Goal: Task Accomplishment & Management: Complete application form

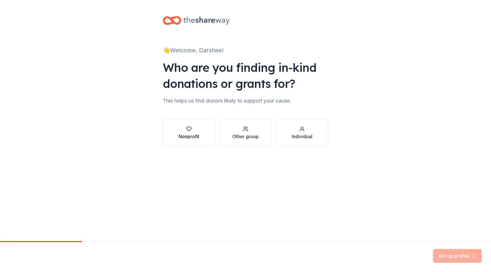
click at [196, 135] on div "Nonprofit" at bounding box center [189, 136] width 21 height 7
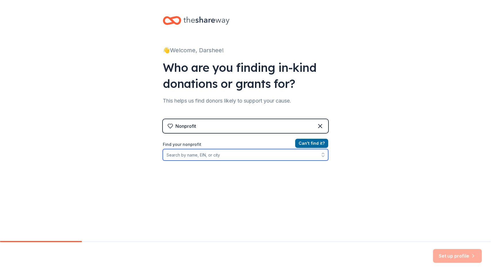
click at [225, 155] on input "Find your nonprofit" at bounding box center [245, 154] width 165 height 11
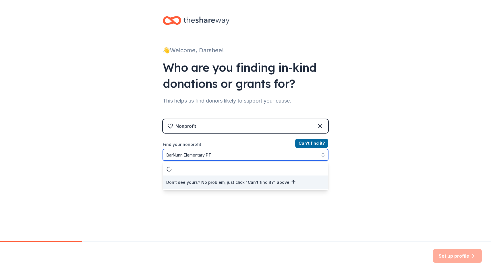
type input "BarNunn Elementary PTA"
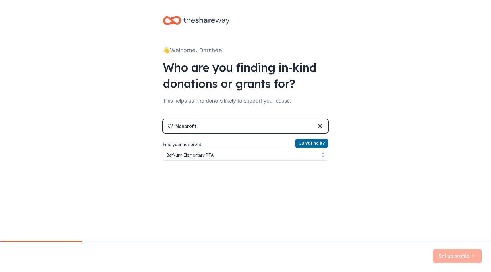
click at [257, 125] on div "Nonprofit" at bounding box center [245, 126] width 165 height 14
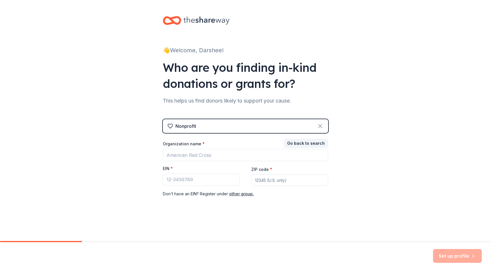
click at [321, 127] on icon at bounding box center [319, 125] width 3 height 3
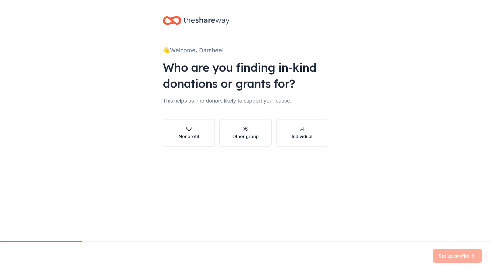
click at [197, 138] on div "Nonprofit" at bounding box center [189, 136] width 21 height 7
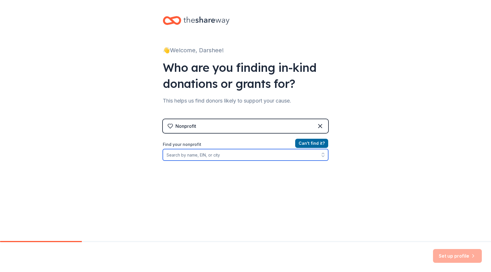
click at [194, 150] on input "Find your nonprofit" at bounding box center [245, 154] width 165 height 11
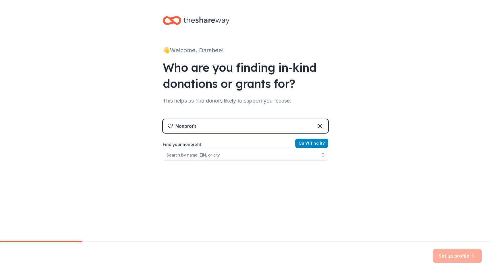
click at [302, 143] on button "Can ' t find it?" at bounding box center [311, 143] width 33 height 9
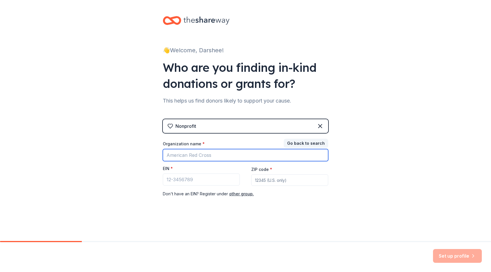
click at [206, 158] on input "Organization name *" at bounding box center [245, 155] width 165 height 12
type input "BarNunn Elementary PTA"
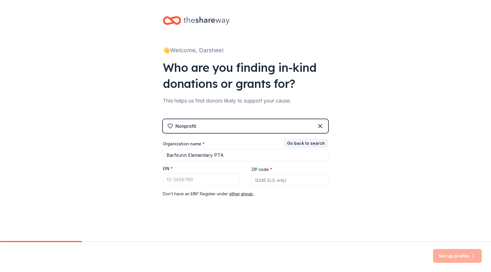
click at [295, 129] on div "Nonprofit" at bounding box center [245, 126] width 165 height 14
click at [319, 127] on icon at bounding box center [319, 125] width 3 height 3
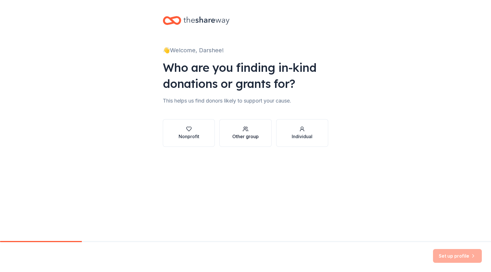
click at [250, 132] on div "Other group" at bounding box center [245, 133] width 26 height 14
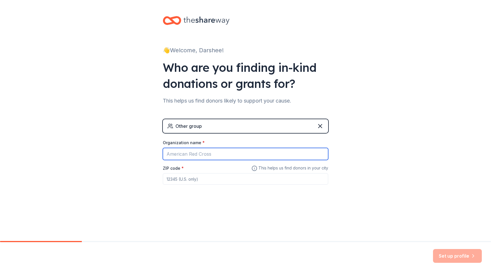
click at [200, 157] on input "Organization name *" at bounding box center [245, 154] width 165 height 12
type input "BarNunn Elementary PTA"
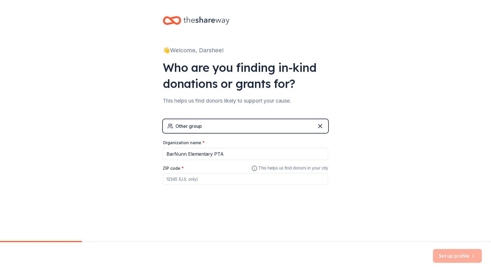
click at [179, 180] on input "ZIP code *" at bounding box center [245, 178] width 165 height 11
type input "82601"
click at [455, 255] on button "Set up profile" at bounding box center [457, 256] width 49 height 14
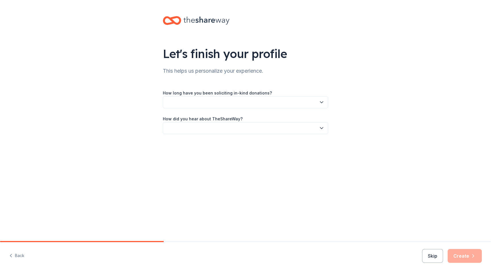
click at [212, 103] on button "button" at bounding box center [245, 102] width 165 height 12
click at [202, 118] on div "This is my first time!" at bounding box center [187, 117] width 36 height 7
click at [199, 126] on button "button" at bounding box center [245, 128] width 165 height 12
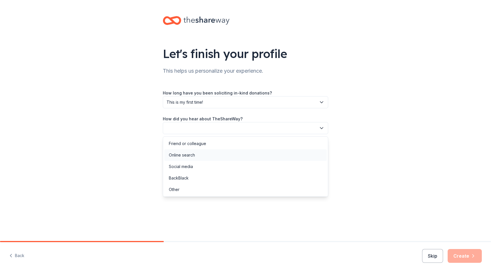
click at [189, 156] on div "Online search" at bounding box center [182, 155] width 26 height 7
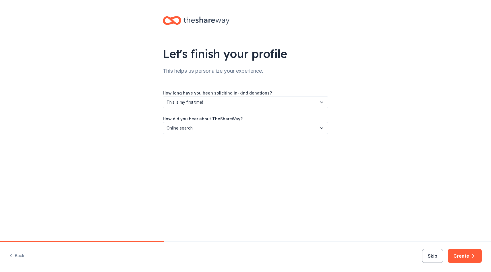
click at [196, 125] on span "Online search" at bounding box center [242, 128] width 150 height 7
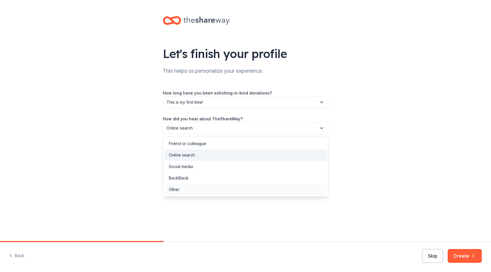
click at [183, 194] on div "Other" at bounding box center [245, 189] width 163 height 11
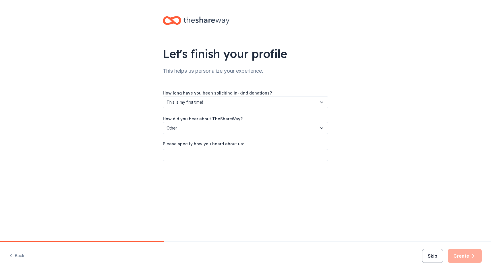
click at [430, 254] on button "Skip" at bounding box center [432, 256] width 21 height 14
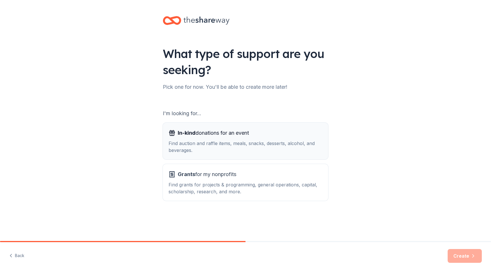
click at [246, 152] on div "Find auction and raffle items, meals, snacks, desserts, alcohol, and beverages." at bounding box center [246, 147] width 154 height 14
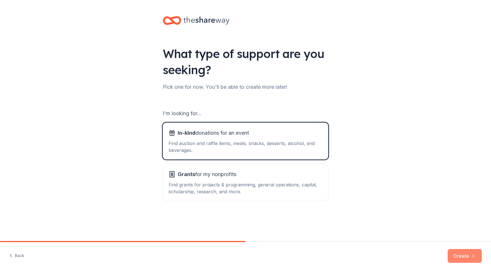
click at [464, 252] on button "Create" at bounding box center [465, 256] width 34 height 14
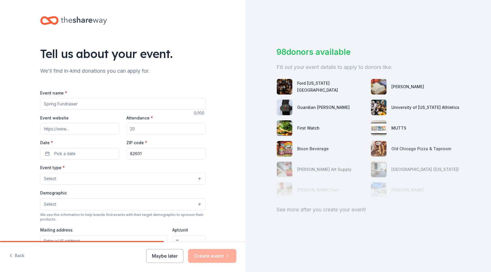
click at [76, 106] on input "Event name *" at bounding box center [122, 103] width 165 height 11
type input "Fall Dance"
type input "150"
click at [46, 154] on button "Pick a date" at bounding box center [79, 153] width 79 height 11
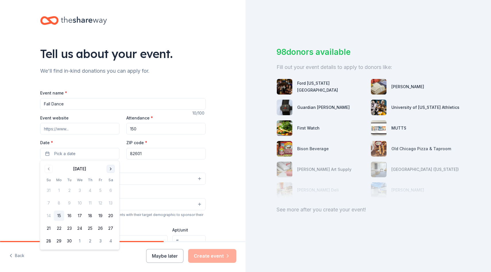
click at [112, 168] on button "Go to next month" at bounding box center [111, 169] width 8 height 8
click at [102, 226] on button "24" at bounding box center [100, 228] width 10 height 10
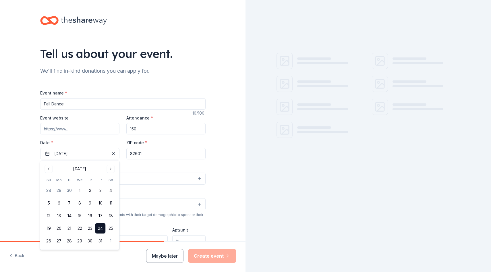
click at [151, 163] on div "Event name * Fall Dance 10 /100 Event website Attendance * 150 Date * 10/24/202…" at bounding box center [122, 221] width 165 height 265
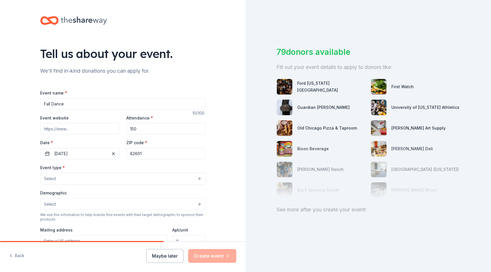
click at [57, 176] on button "Select" at bounding box center [122, 179] width 165 height 12
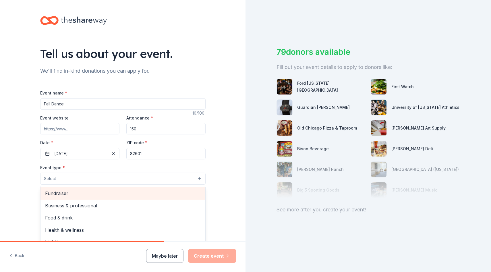
click at [61, 195] on span "Fundraiser" at bounding box center [123, 192] width 156 height 7
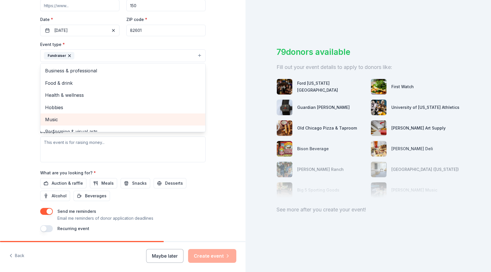
scroll to position [123, 0]
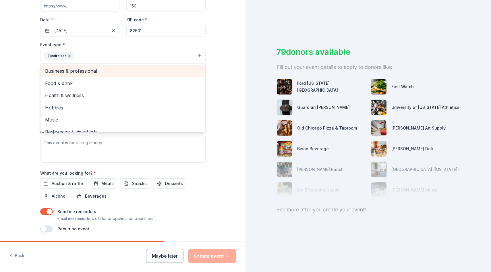
click at [108, 69] on span "Business & professional" at bounding box center [123, 70] width 156 height 7
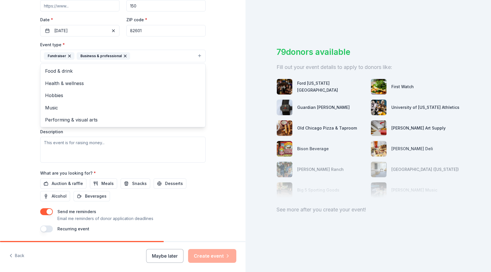
click at [226, 79] on div "Tell us about your event. We'll find in-kind donations you can apply for. Event…" at bounding box center [122, 68] width 245 height 383
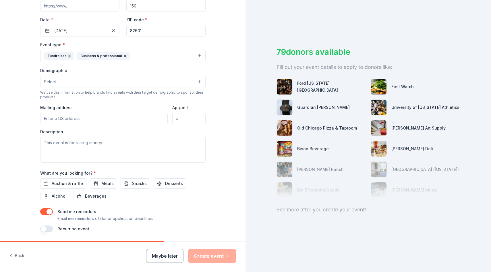
click at [91, 80] on button "Select" at bounding box center [122, 82] width 165 height 12
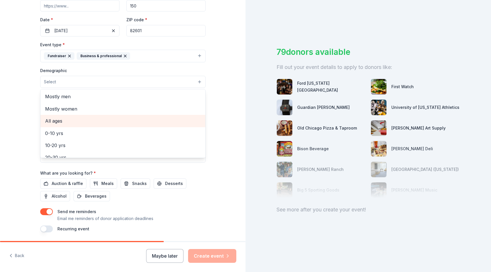
scroll to position [10, 0]
click at [77, 120] on span "All ages" at bounding box center [123, 122] width 156 height 7
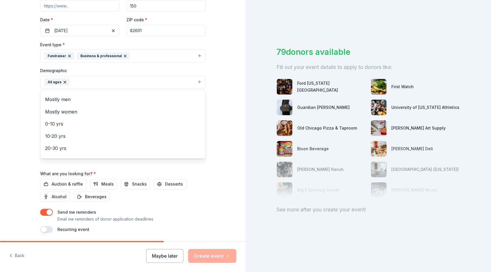
click at [221, 108] on div "Tell us about your event. We'll find in-kind donations you can apply for. Event…" at bounding box center [122, 68] width 245 height 383
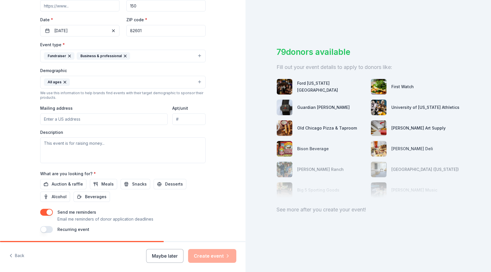
click at [100, 117] on input "Mailing address" at bounding box center [104, 118] width 128 height 11
type input "2050 Siebke Drive, Bar Nunn, WY, 82601"
click at [109, 144] on textarea at bounding box center [122, 150] width 165 height 26
click at [67, 181] on span "Auction & raffle" at bounding box center [67, 184] width 31 height 7
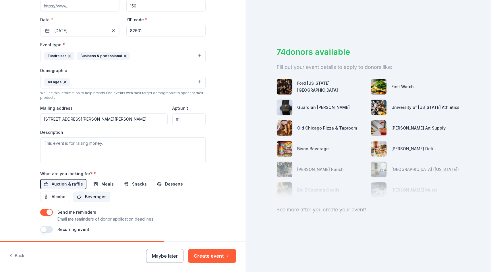
click at [93, 200] on span "Beverages" at bounding box center [96, 196] width 22 height 7
click at [101, 140] on textarea at bounding box center [122, 150] width 165 height 26
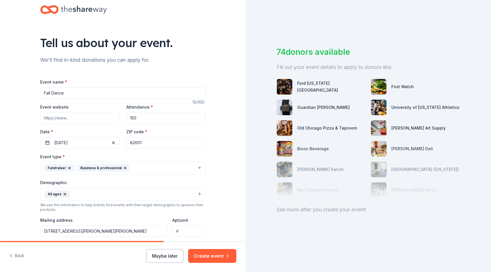
scroll to position [9, 0]
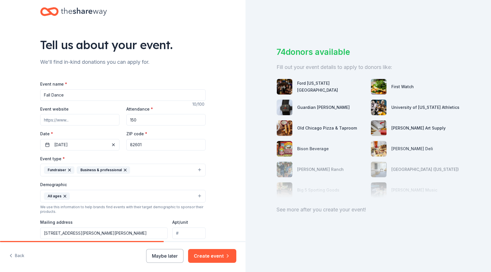
type textarea "BarNunn PTA will be putting on a fall dance for the elementary and their famili…"
click at [51, 95] on input "Fall Dance" at bounding box center [122, 94] width 165 height 11
click at [200, 255] on button "Create event" at bounding box center [212, 256] width 48 height 14
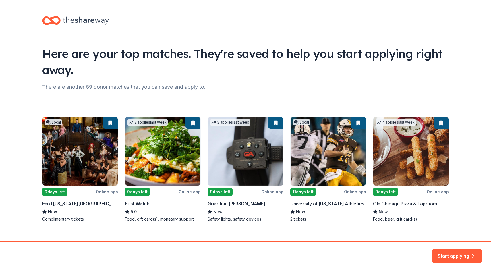
scroll to position [9, 0]
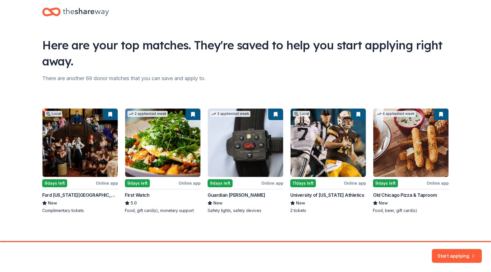
click at [54, 183] on div "Local 9 days left Online app Ford Wyoming Center New Complimentary tickets 2 ap…" at bounding box center [245, 160] width 407 height 105
click at [49, 200] on div "Local 9 days left Online app Ford Wyoming Center New Complimentary tickets 2 ap…" at bounding box center [245, 160] width 407 height 105
click at [52, 197] on div "Local 9 days left Online app Ford Wyoming Center New Complimentary tickets 2 ap…" at bounding box center [245, 160] width 407 height 105
click at [460, 256] on button "Start applying" at bounding box center [457, 254] width 50 height 14
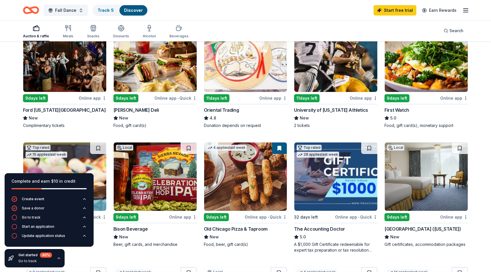
scroll to position [73, 0]
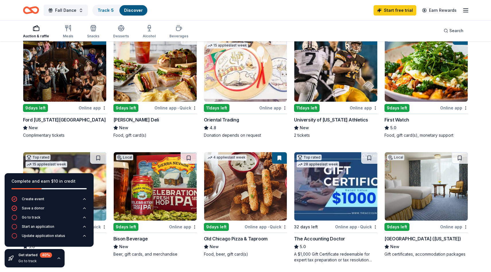
click at [90, 108] on div "Online app" at bounding box center [93, 107] width 28 height 7
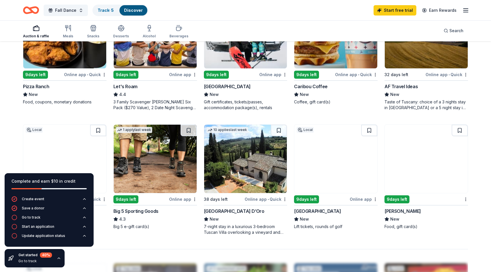
scroll to position [350, 0]
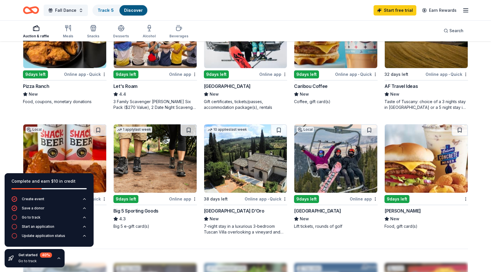
click at [360, 198] on div "Online app" at bounding box center [364, 198] width 28 height 7
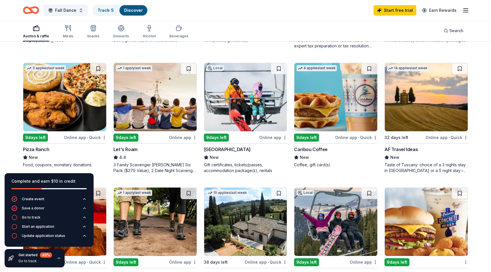
scroll to position [286, 0]
click at [330, 100] on img at bounding box center [335, 97] width 83 height 68
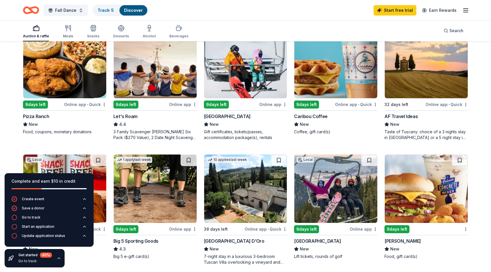
scroll to position [321, 0]
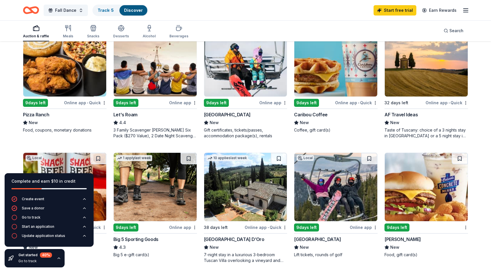
click at [225, 102] on div "9 days left" at bounding box center [216, 103] width 25 height 8
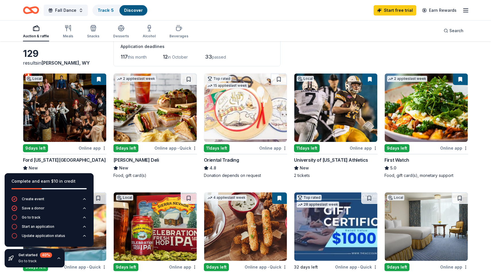
scroll to position [35, 0]
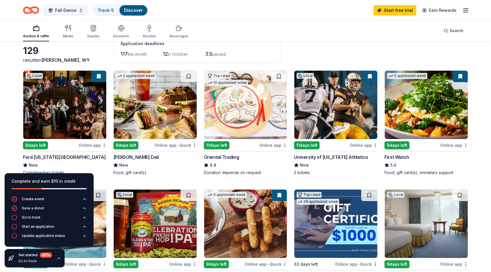
click at [342, 125] on img at bounding box center [335, 105] width 83 height 68
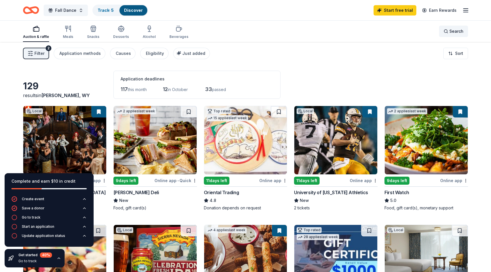
click at [448, 33] on div "Search" at bounding box center [454, 31] width 20 height 7
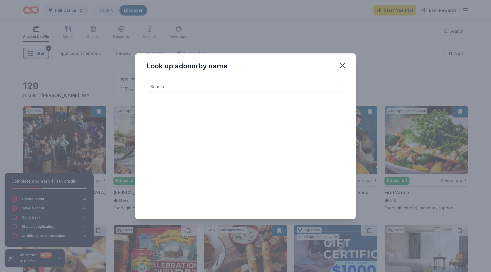
click at [175, 90] on input at bounding box center [246, 86] width 198 height 11
type input "coca cola"
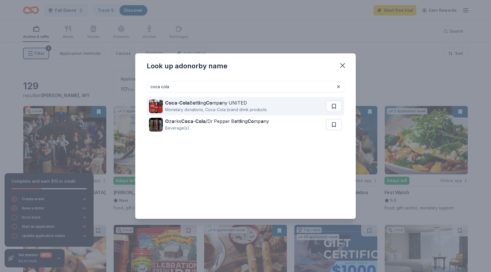
click at [174, 104] on strong "Coca" at bounding box center [171, 103] width 12 height 6
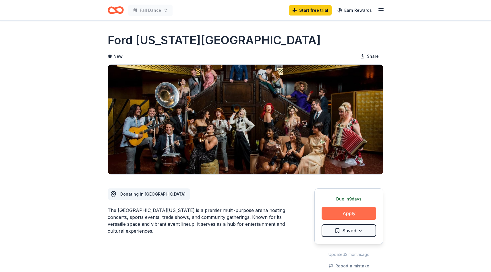
click at [358, 212] on button "Apply" at bounding box center [349, 213] width 55 height 13
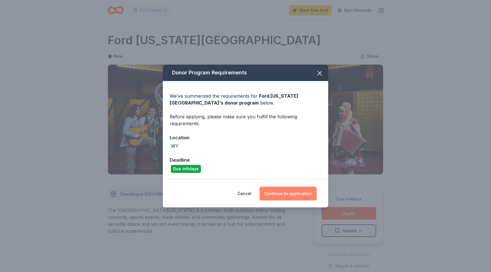
click at [308, 194] on button "Continue to application" at bounding box center [288, 194] width 57 height 14
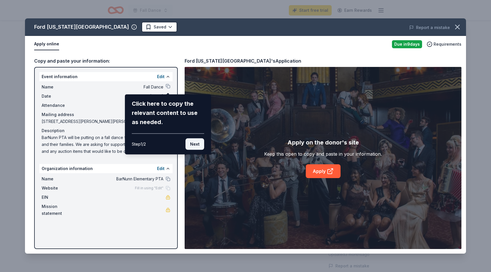
click at [194, 148] on button "Next" at bounding box center [194, 143] width 19 height 11
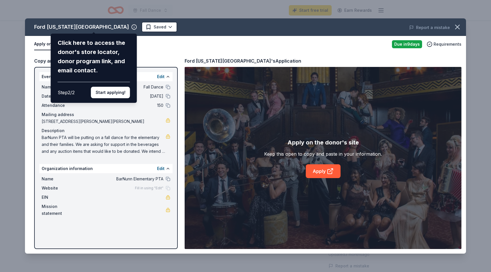
click at [322, 173] on div "Ford Wyoming Center Click here to access the donor's store locator, donor progr…" at bounding box center [245, 135] width 441 height 235
click at [105, 94] on button "Start applying!" at bounding box center [110, 92] width 39 height 11
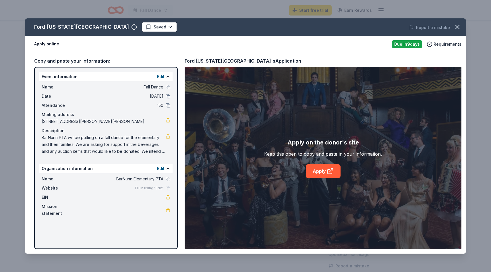
click at [332, 174] on div "Ford Wyoming Center Saved Report a mistake Apply online Due in 9 days Requireme…" at bounding box center [245, 135] width 441 height 235
click at [324, 170] on link "Apply" at bounding box center [323, 171] width 35 height 14
click at [88, 146] on span "BarNunn PTA will be putting on a fall dance for the elementary and their famili…" at bounding box center [104, 144] width 124 height 21
drag, startPoint x: 42, startPoint y: 137, endPoint x: 93, endPoint y: 163, distance: 57.0
click at [93, 163] on div "Event information Edit Name Fall Dance Date 10/24/25 Attendance 150 Mailing add…" at bounding box center [106, 158] width 144 height 182
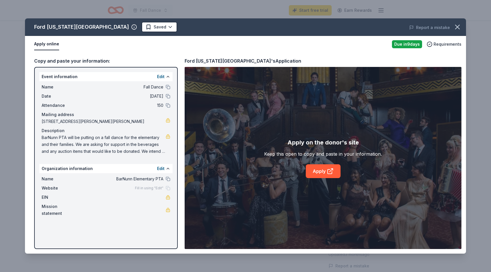
drag, startPoint x: 42, startPoint y: 137, endPoint x: 108, endPoint y: 161, distance: 70.5
click at [108, 161] on div "Event information Edit Name Fall Dance Date 10/24/25 Attendance 150 Mailing add…" at bounding box center [106, 158] width 144 height 182
drag, startPoint x: 157, startPoint y: 153, endPoint x: 60, endPoint y: 143, distance: 97.5
click at [60, 143] on span "BarNunn PTA will be putting on a fall dance for the elementary and their famili…" at bounding box center [104, 144] width 124 height 21
click at [460, 25] on icon "button" at bounding box center [457, 27] width 8 height 8
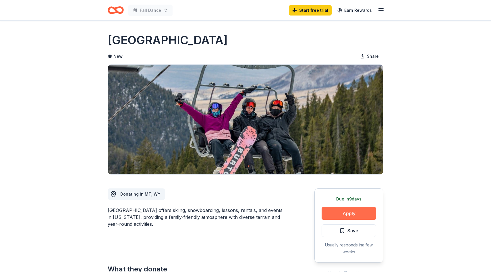
click at [332, 216] on button "Apply" at bounding box center [349, 213] width 55 height 13
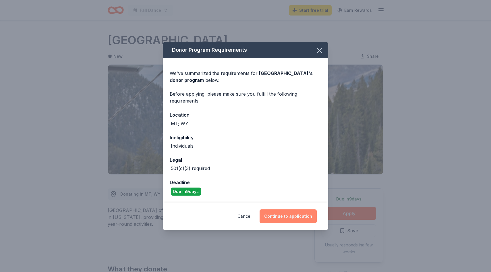
click at [279, 219] on button "Continue to application" at bounding box center [288, 216] width 57 height 14
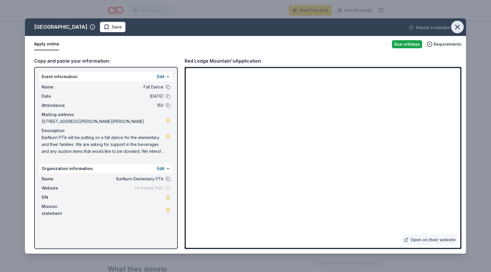
click at [460, 26] on icon "button" at bounding box center [457, 27] width 8 height 8
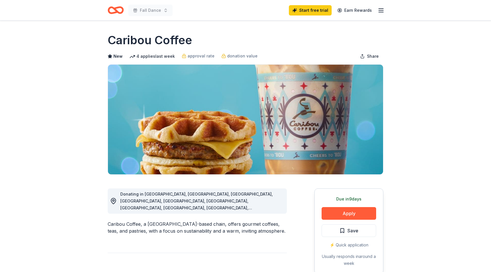
scroll to position [110, 0]
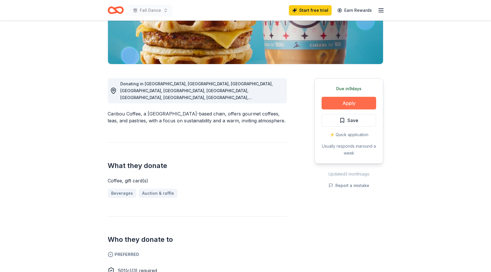
click at [361, 103] on button "Apply" at bounding box center [349, 103] width 55 height 13
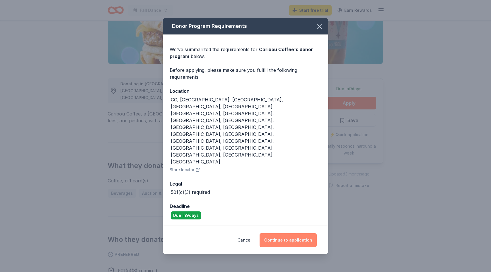
click at [285, 233] on button "Continue to application" at bounding box center [288, 240] width 57 height 14
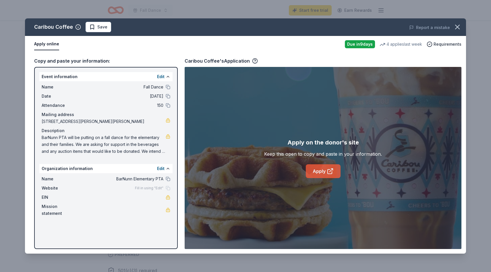
click at [330, 173] on icon at bounding box center [330, 171] width 7 height 7
click at [458, 27] on icon "button" at bounding box center [457, 27] width 4 height 4
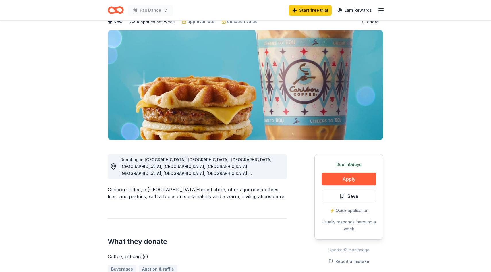
scroll to position [0, 0]
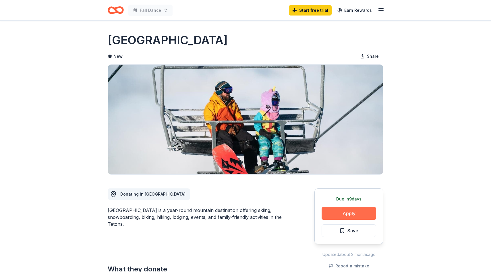
click at [341, 212] on button "Apply" at bounding box center [349, 213] width 55 height 13
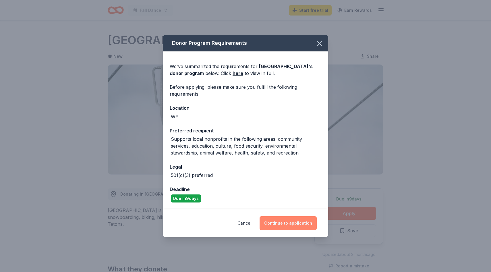
click at [287, 224] on button "Continue to application" at bounding box center [288, 223] width 57 height 14
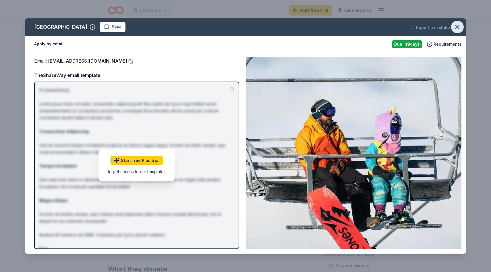
click at [461, 24] on icon "button" at bounding box center [457, 27] width 8 height 8
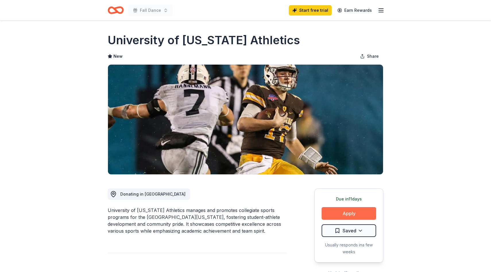
click at [352, 217] on button "Apply" at bounding box center [349, 213] width 55 height 13
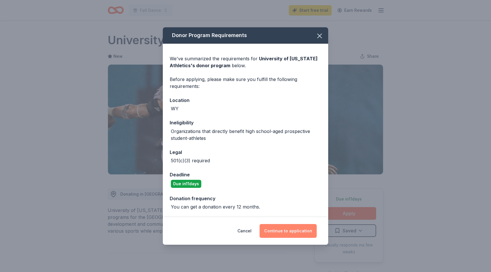
click at [285, 235] on button "Continue to application" at bounding box center [288, 231] width 57 height 14
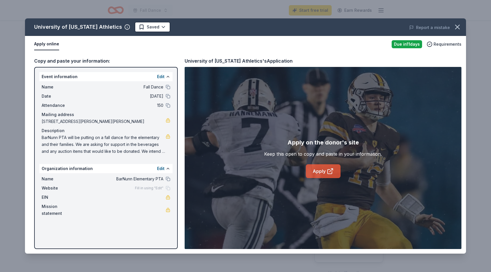
click at [317, 165] on link "Apply" at bounding box center [323, 171] width 35 height 14
click at [454, 27] on icon "button" at bounding box center [457, 27] width 8 height 8
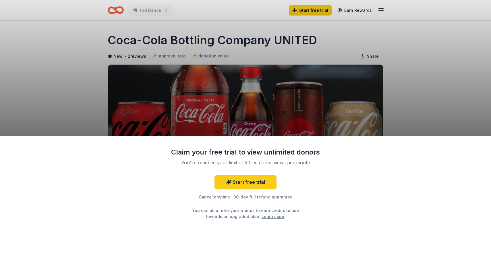
click at [358, 209] on div "Claim your free trial to view unlimited donors You've reached your limit of 5 f…" at bounding box center [245, 204] width 491 height 136
click at [421, 121] on div "Claim your free trial to view unlimited donors You've reached your limit of 5 f…" at bounding box center [245, 136] width 491 height 272
click at [438, 55] on div "Claim your free trial to view unlimited donors You've reached your limit of 5 f…" at bounding box center [245, 136] width 491 height 272
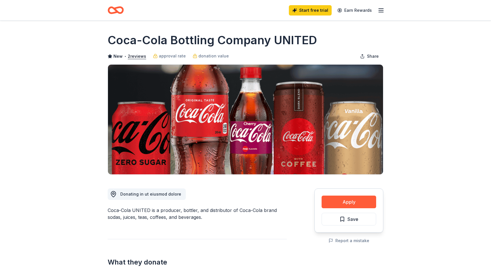
scroll to position [47, 0]
